Goal: Task Accomplishment & Management: Manage account settings

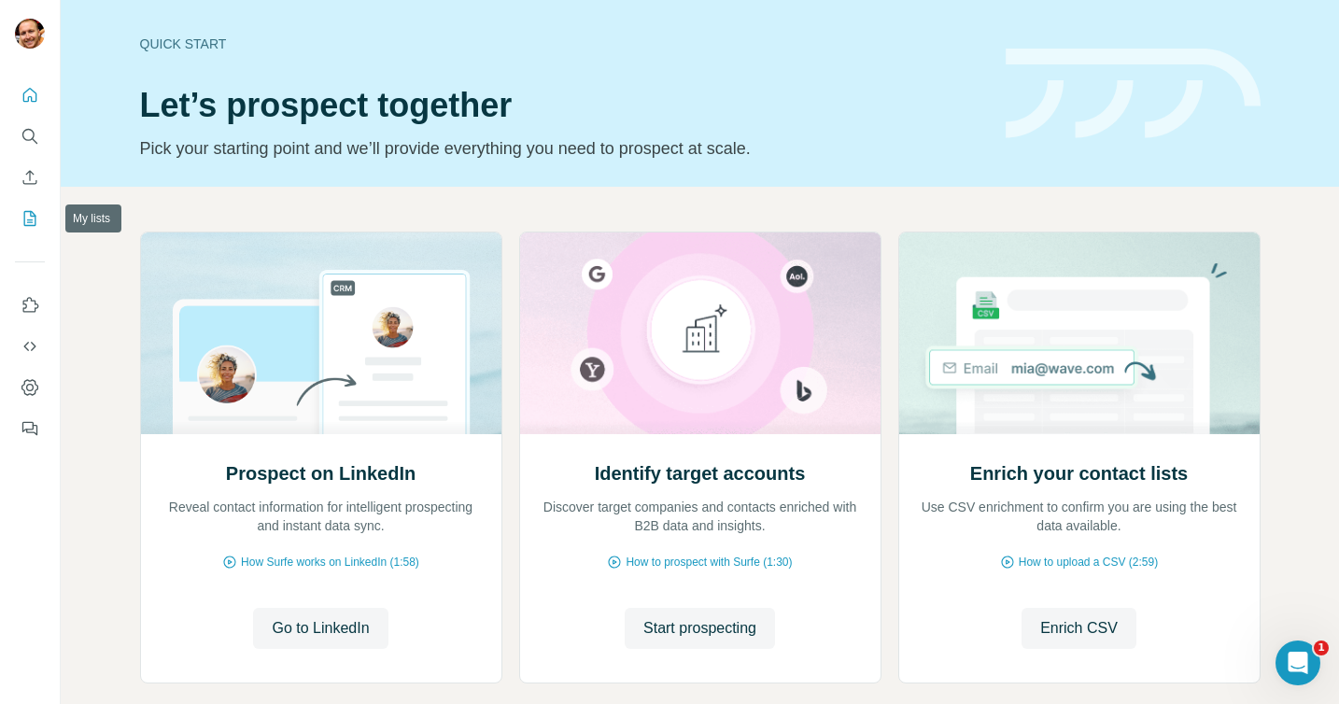
click at [28, 217] on icon "My lists" at bounding box center [30, 218] width 19 height 19
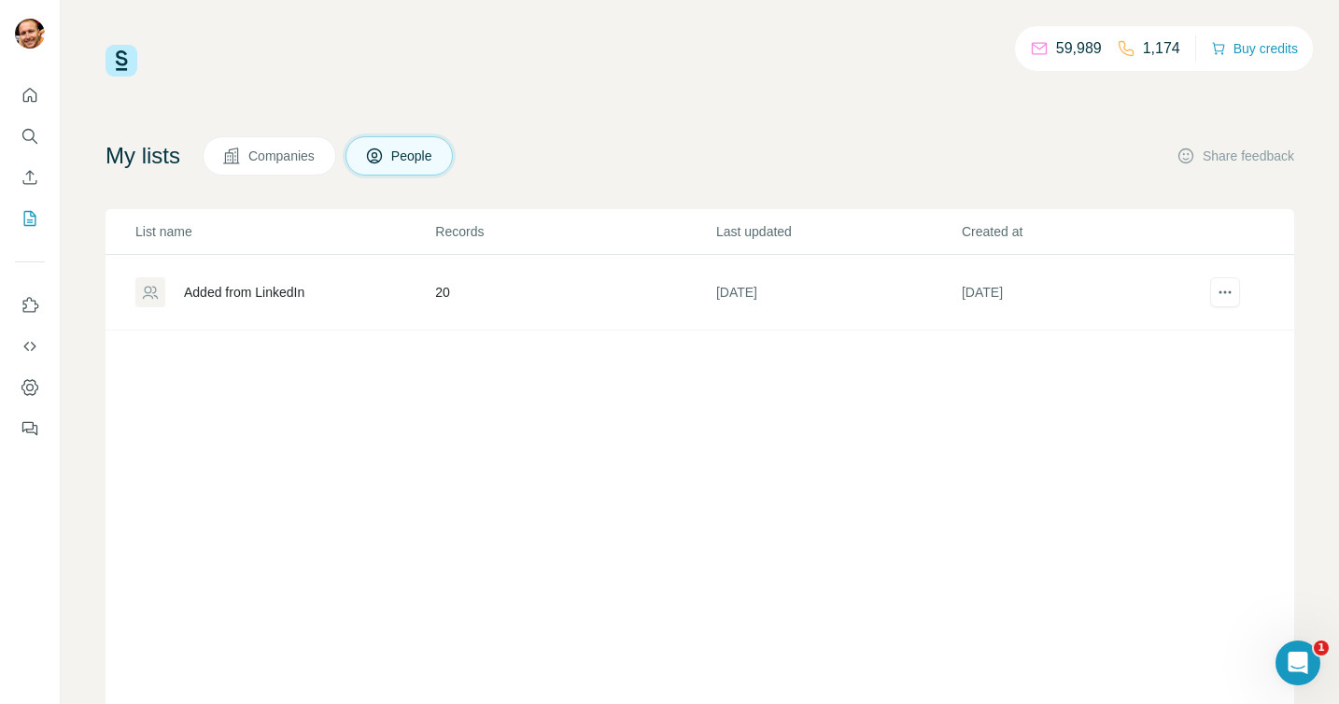
scroll to position [53, 0]
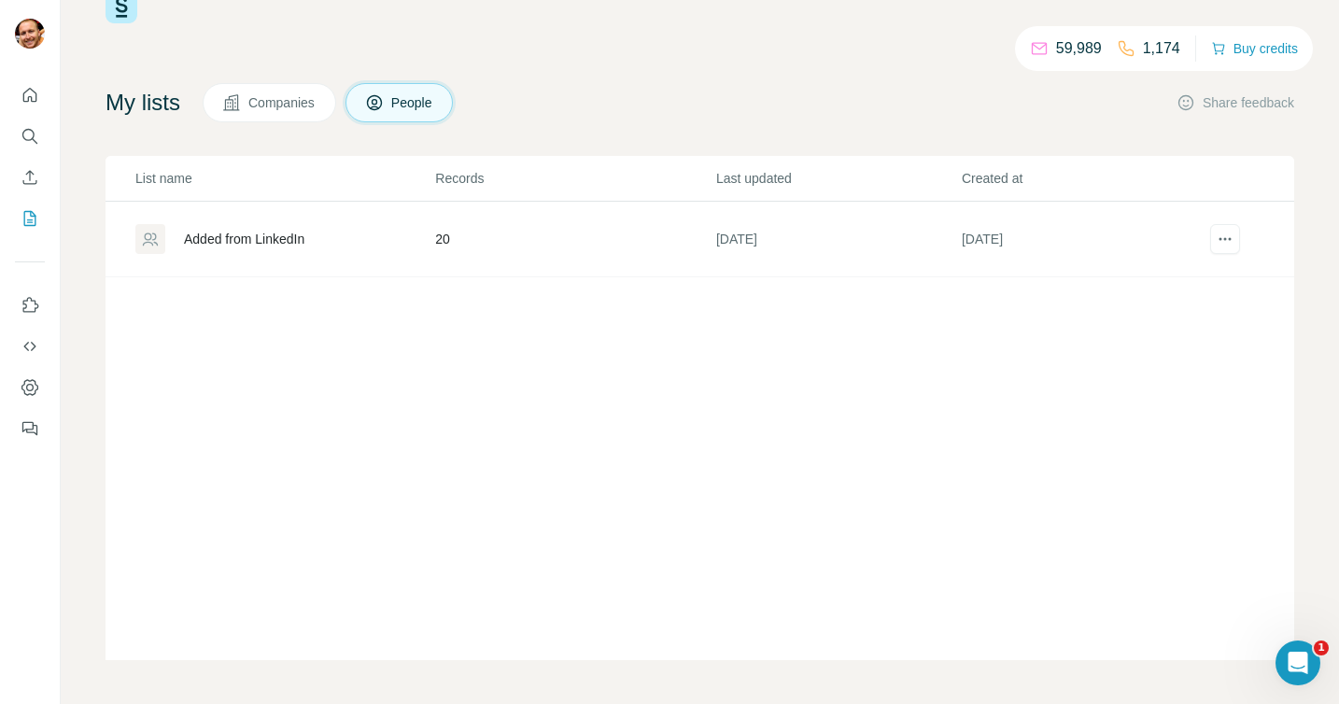
click at [246, 237] on div "Added from LinkedIn" at bounding box center [244, 239] width 120 height 19
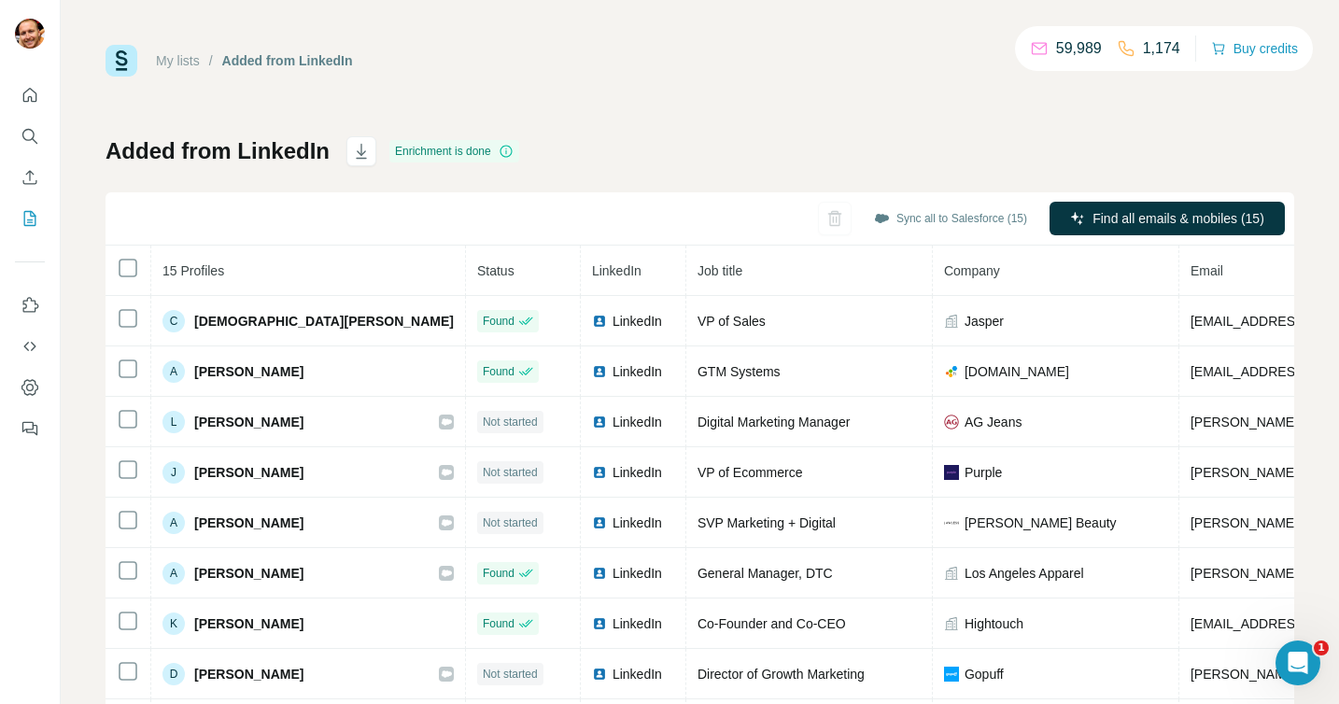
scroll to position [1, 0]
click at [853, 218] on icon "button" at bounding box center [855, 220] width 5 height 7
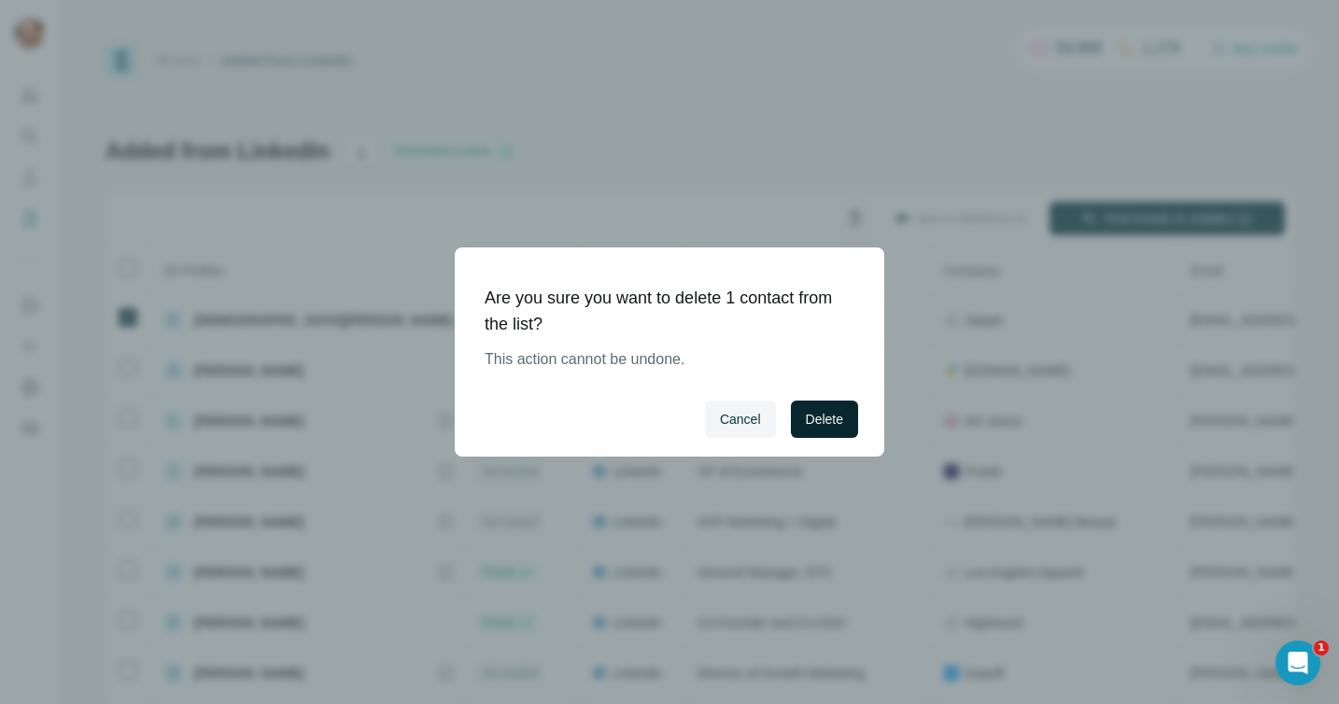
click at [830, 413] on span "Delete" at bounding box center [824, 419] width 37 height 19
